Goal: Task Accomplishment & Management: Use online tool/utility

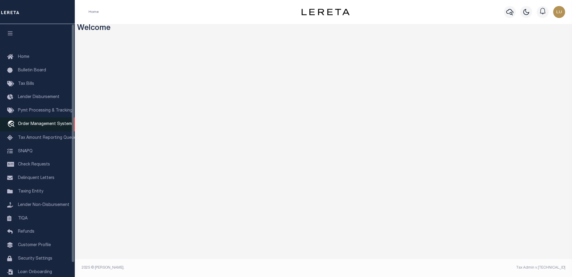
click at [54, 121] on link "travel_explore Order Management System" at bounding box center [37, 124] width 75 height 14
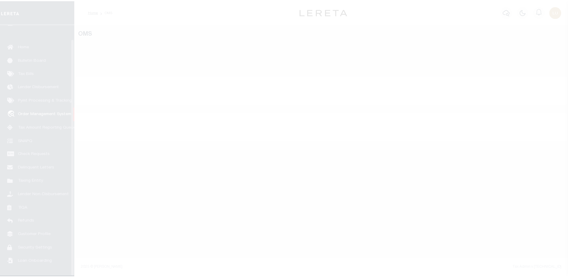
scroll to position [15, 0]
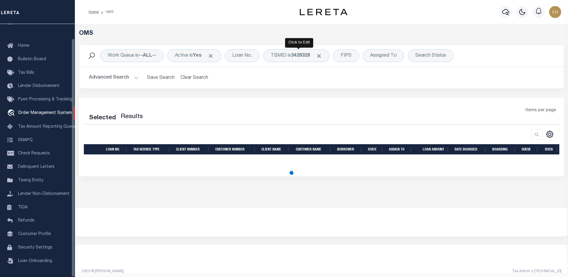
select select "200"
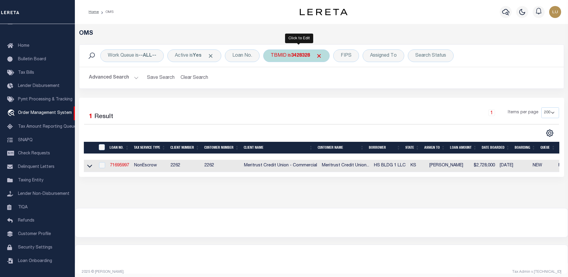
click at [287, 52] on div "TBMID is 3428328" at bounding box center [296, 55] width 66 height 13
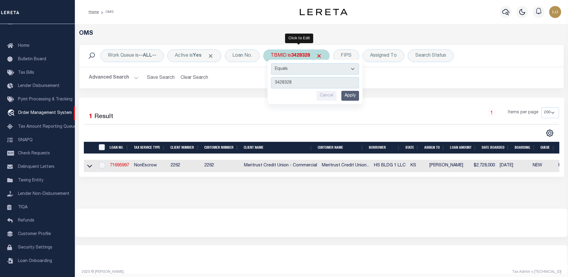
type input "3440248"
click at [357, 99] on input "Apply" at bounding box center [350, 96] width 18 height 10
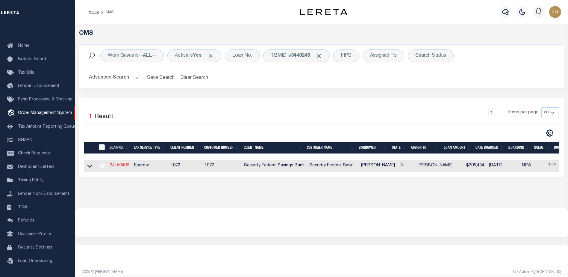
click at [122, 165] on link "34160408" at bounding box center [119, 165] width 19 height 4
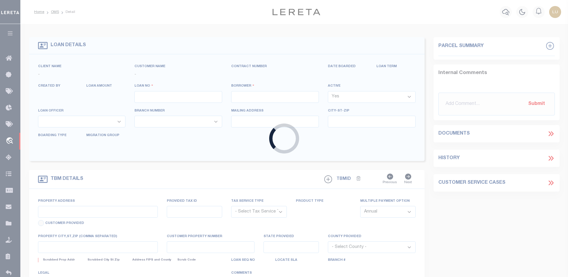
type input "34160408"
type input "[PERSON_NAME]"
select select
select select "10"
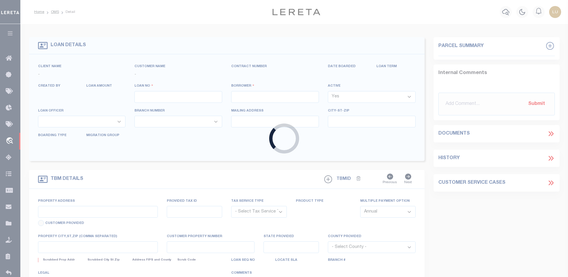
select select "Escrow"
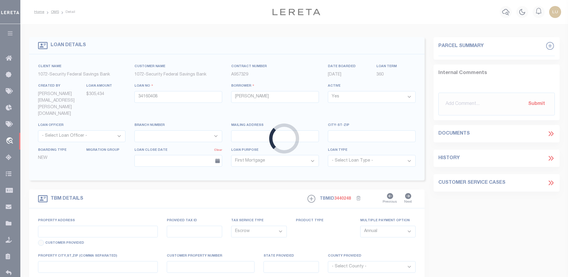
type input "[STREET_ADDRESS]"
select select
type input "[GEOGRAPHIC_DATA] IN 46915"
type input "IN"
select select "[PERSON_NAME]"
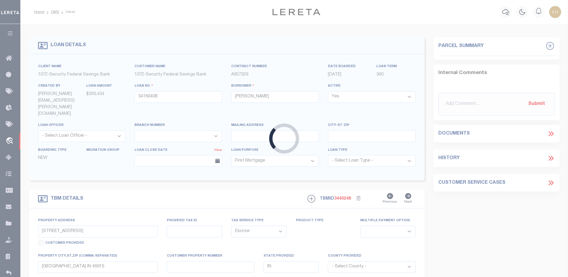
type textarea "Lot number 6 in [GEOGRAPHIC_DATA] in [GEOGRAPHIC_DATA], [GEOGRAPHIC_DATA], [US_…"
select select "378"
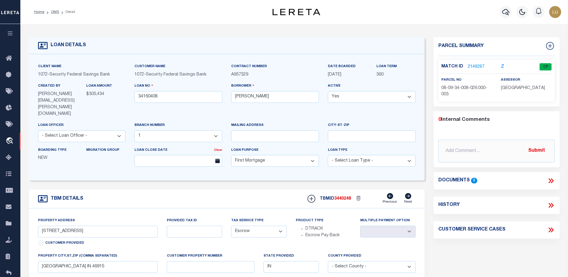
click at [472, 64] on link "2149267" at bounding box center [476, 67] width 17 height 6
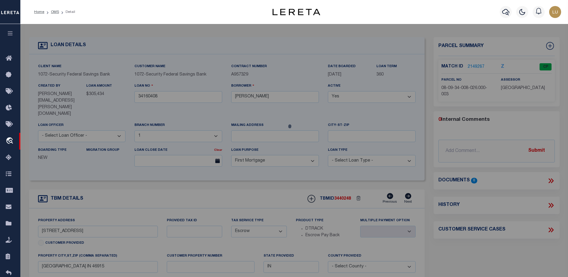
checkbox input "false"
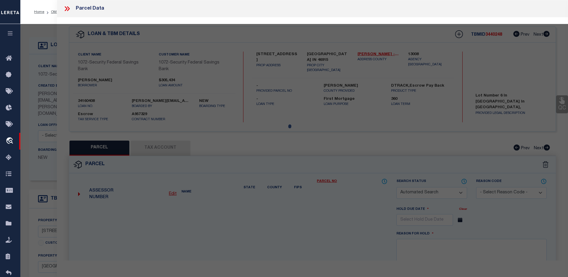
select select "CP"
type input "[PERSON_NAME] And Haleigh J"
select select "AGW"
select select
type input "[STREET_ADDRESS]"
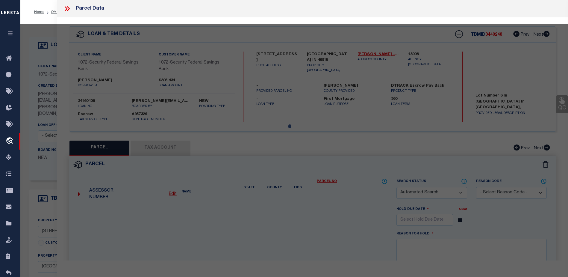
type input "[GEOGRAPHIC_DATA], IN 46915"
type textarea "[PHONE_NUMBER] Westside SD Lot 6 1.224 AC Sec/Twp/Rng 34/24/1"
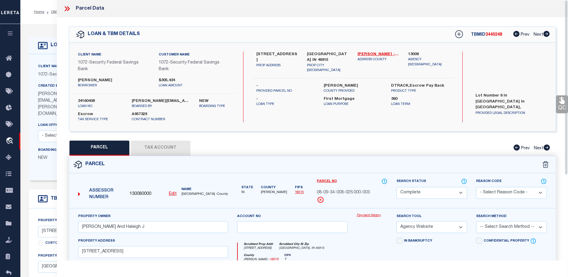
click at [367, 215] on link "Payment History" at bounding box center [372, 215] width 31 height 5
